Goal: Navigation & Orientation: Understand site structure

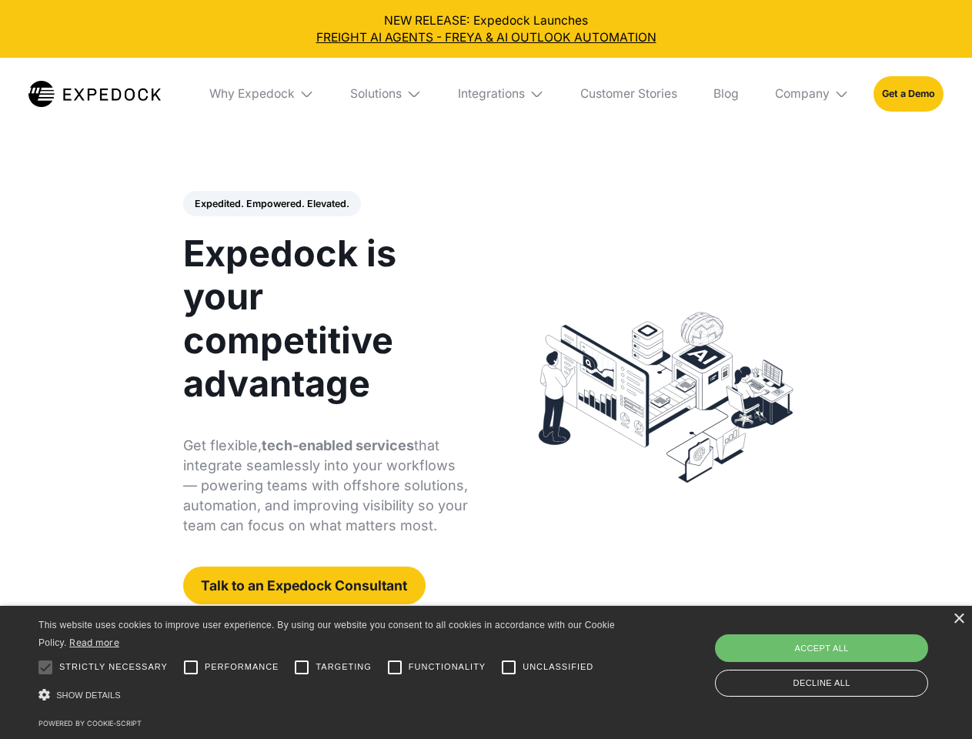
select select
click at [486, 94] on div "Integrations" at bounding box center [491, 93] width 67 height 15
click at [262, 94] on div "Why Expedock" at bounding box center [238, 93] width 85 height 15
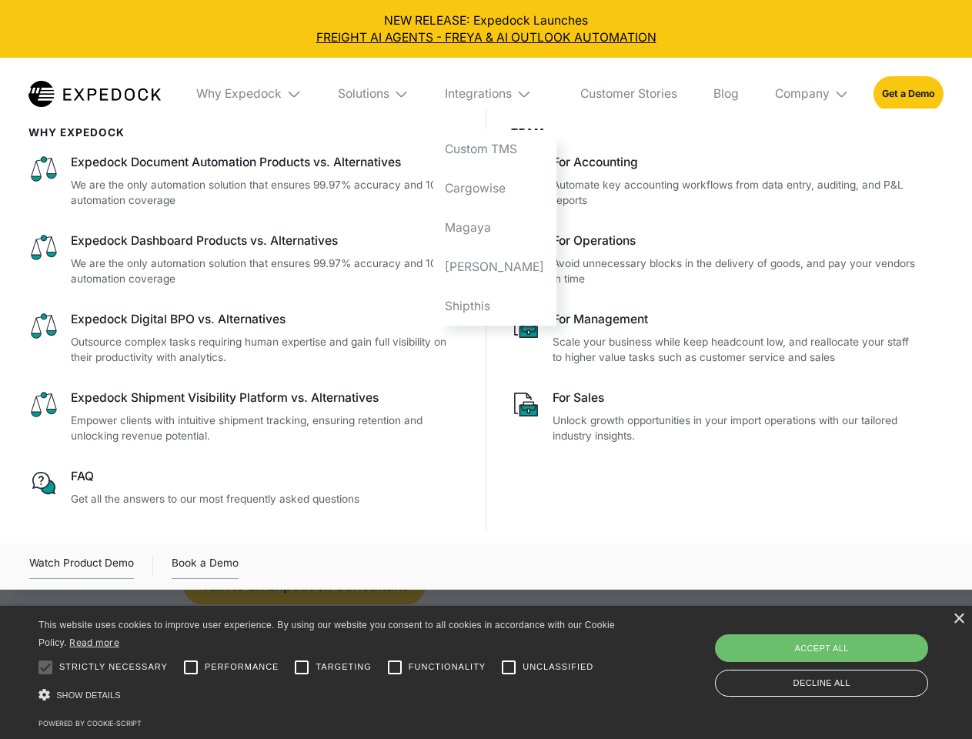
click at [387, 94] on div "Solutions" at bounding box center [364, 93] width 52 height 15
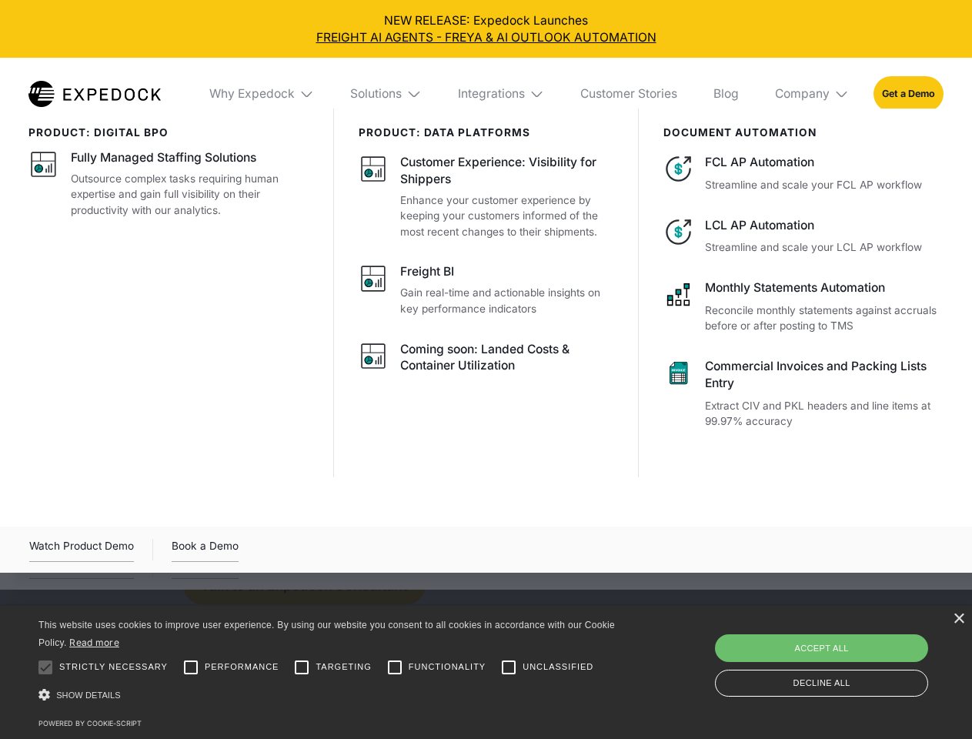
click at [502, 94] on div "Integrations" at bounding box center [491, 93] width 67 height 15
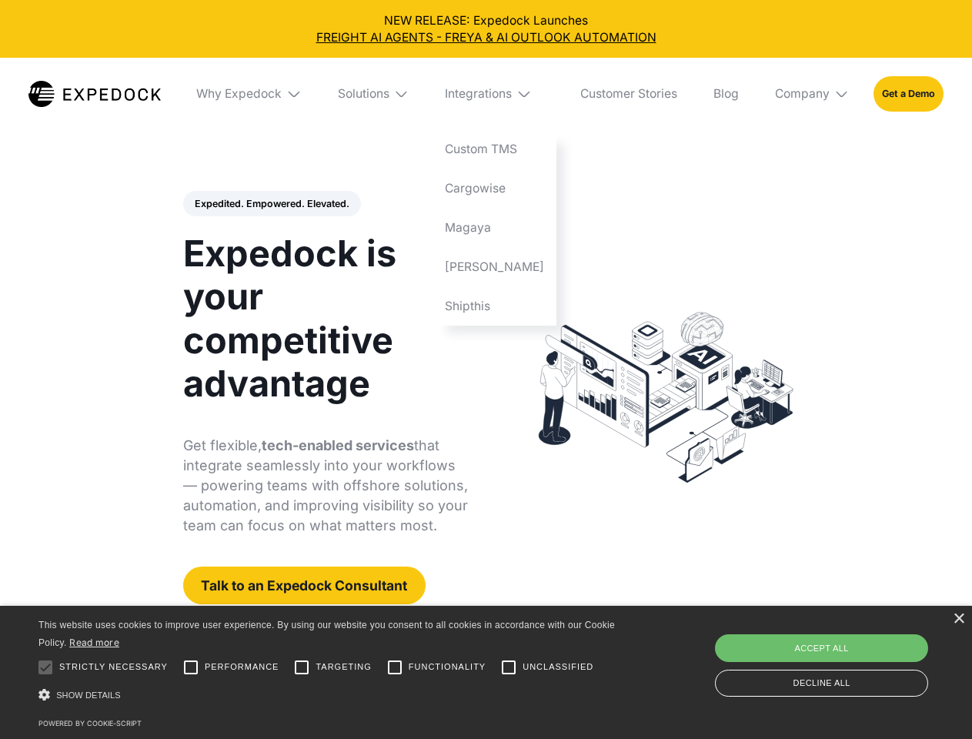
click at [813, 94] on div "Company" at bounding box center [802, 93] width 55 height 15
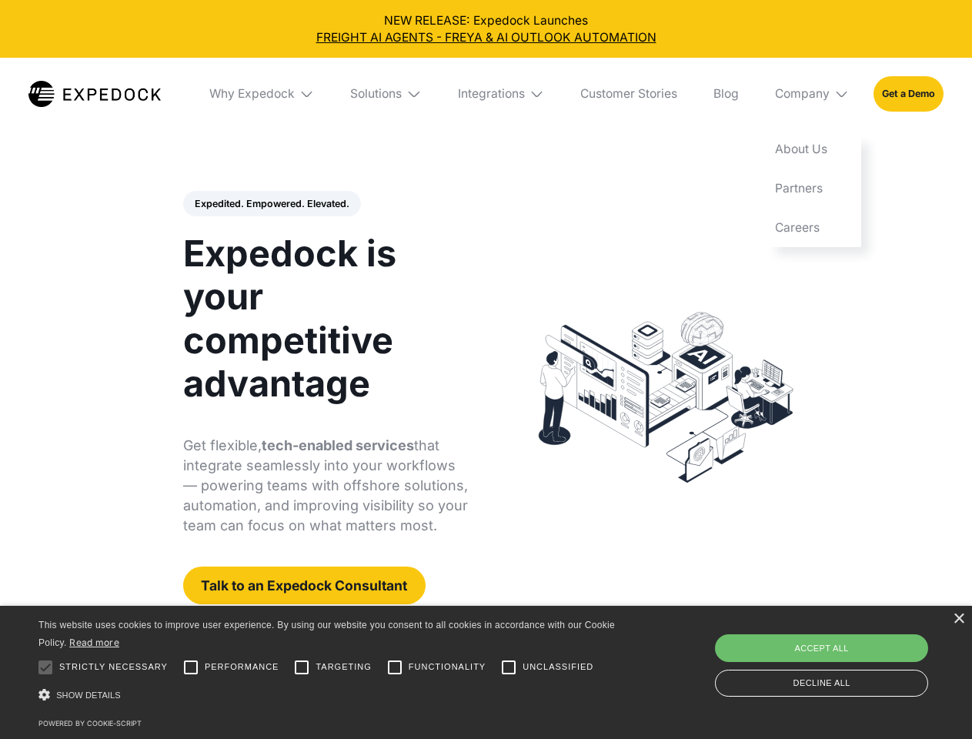
click at [271, 204] on div "Expedited. Empowered. Elevated. Automate Freight Document Extraction at 99.97% …" at bounding box center [326, 398] width 286 height 414
click at [45, 667] on div at bounding box center [45, 667] width 31 height 31
click at [191, 667] on input "Performance" at bounding box center [190, 667] width 31 height 31
checkbox input "true"
click at [302, 667] on input "Targeting" at bounding box center [301, 667] width 31 height 31
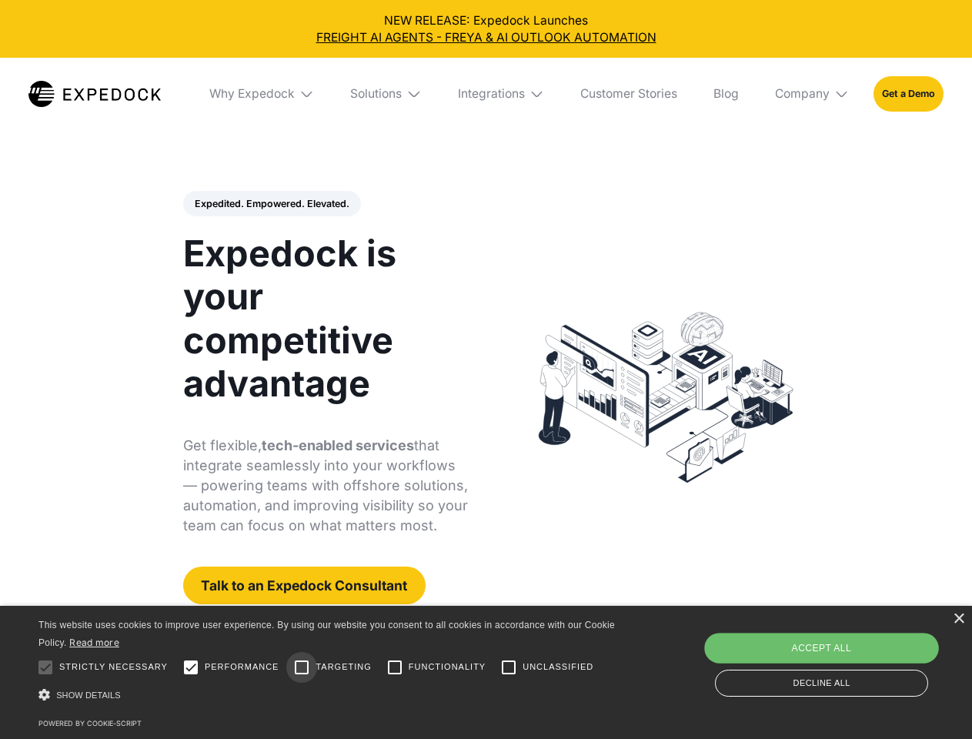
checkbox input "true"
click at [395, 667] on input "Functionality" at bounding box center [394, 667] width 31 height 31
checkbox input "true"
